Goal: Information Seeking & Learning: Learn about a topic

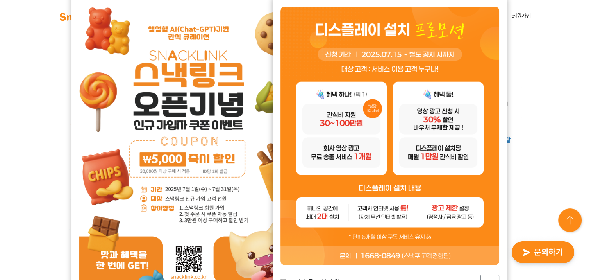
scroll to position [234, 0]
click at [486, 276] on button "닫기" at bounding box center [489, 282] width 19 height 17
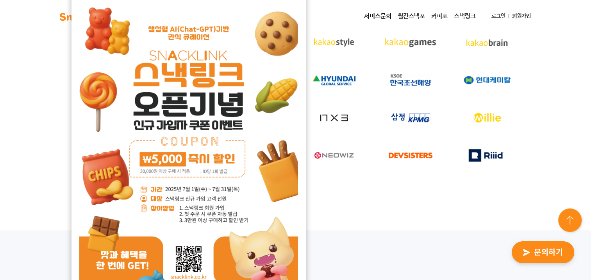
scroll to position [195, 0]
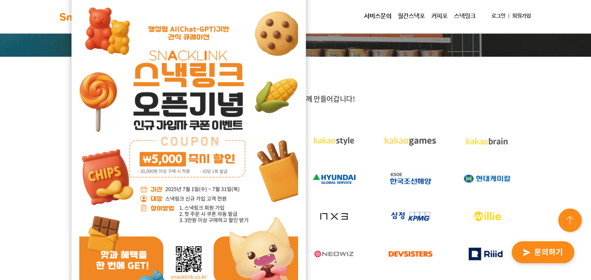
click at [403, 16] on link "월간스낵포" at bounding box center [411, 17] width 34 height 16
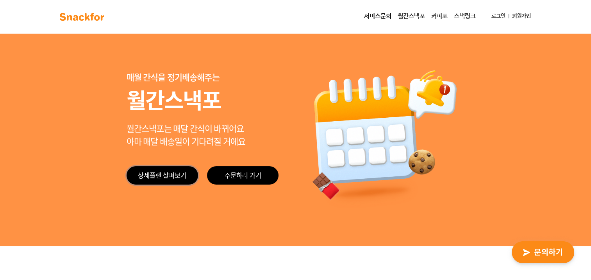
click at [169, 175] on link "상세플랜 살펴보기" at bounding box center [161, 175] width 71 height 18
click at [401, 16] on link "월간스낵포" at bounding box center [411, 17] width 34 height 16
click at [462, 16] on link "스낵링크" at bounding box center [465, 17] width 28 height 16
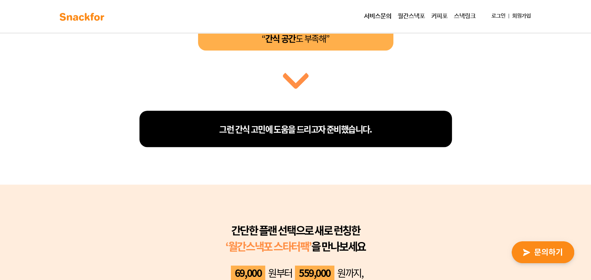
click at [331, 131] on span "그런 간식 고민에 도움을 드리고자 준비했습니다." at bounding box center [295, 128] width 152 height 13
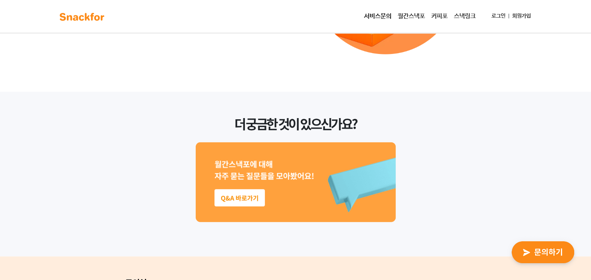
scroll to position [1972, 0]
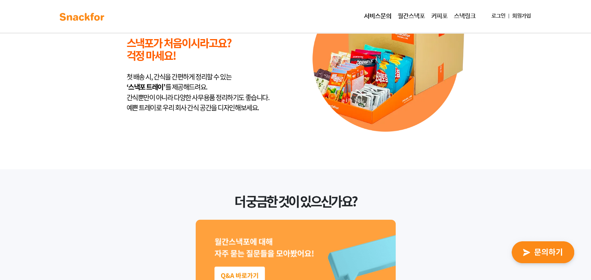
click at [462, 16] on link "스낵링크" at bounding box center [465, 17] width 28 height 16
click at [406, 20] on link "월간스낵포" at bounding box center [411, 17] width 34 height 16
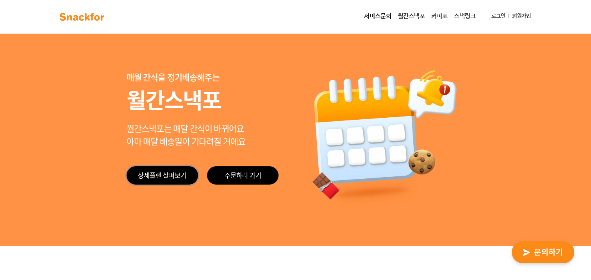
click at [146, 176] on link "상세플랜 살펴보기" at bounding box center [161, 175] width 71 height 18
click at [150, 179] on link "상세플랜 살펴보기" at bounding box center [161, 175] width 71 height 18
